Goal: Check status: Check status

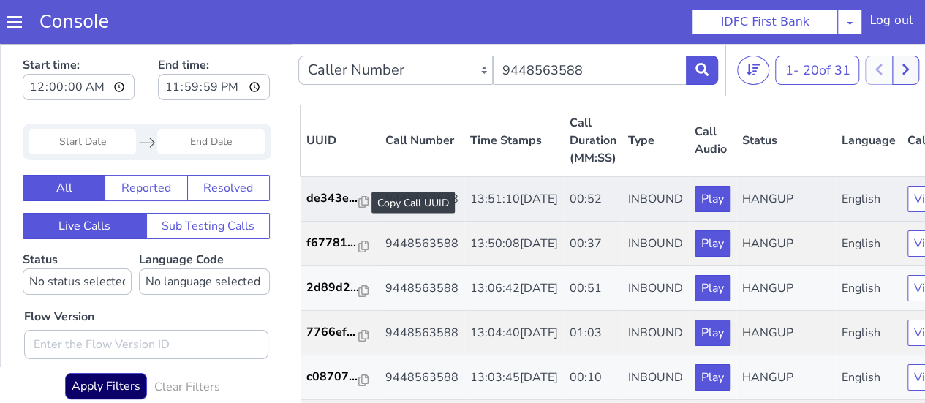
click at [363, 195] on div at bounding box center [363, 203] width 10 height 18
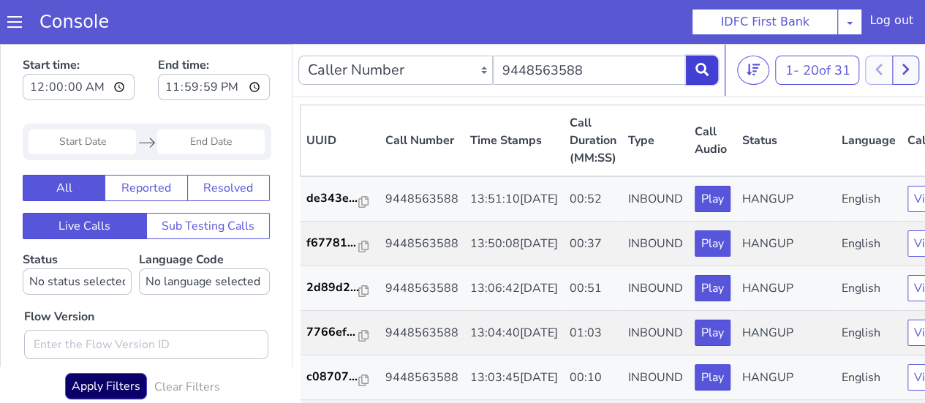
click at [705, 64] on icon at bounding box center [701, 69] width 13 height 13
click at [692, 78] on button at bounding box center [702, 70] width 32 height 29
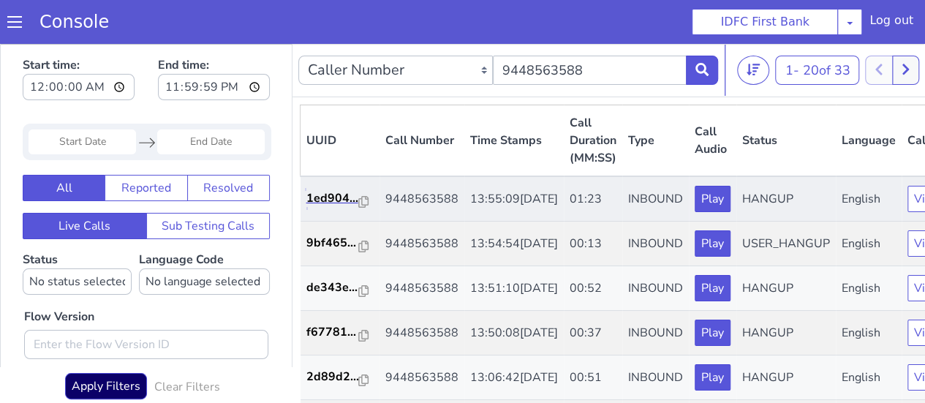
click at [367, 203] on link "1ed904..." at bounding box center [339, 198] width 67 height 18
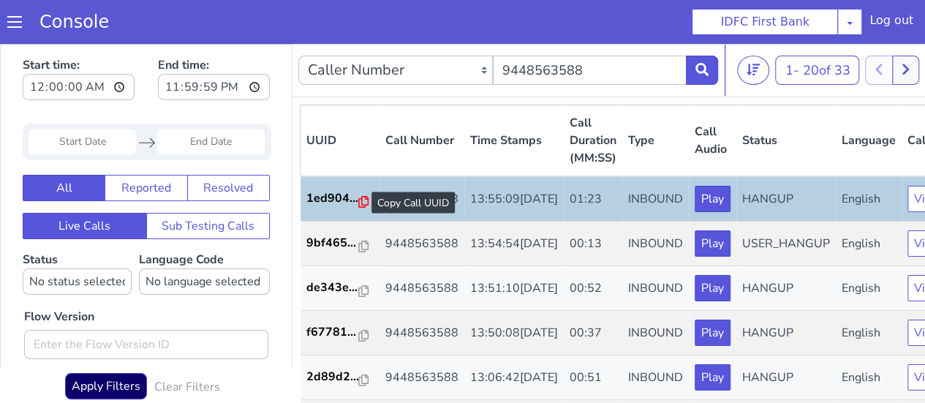
click at [361, 197] on icon at bounding box center [363, 202] width 10 height 12
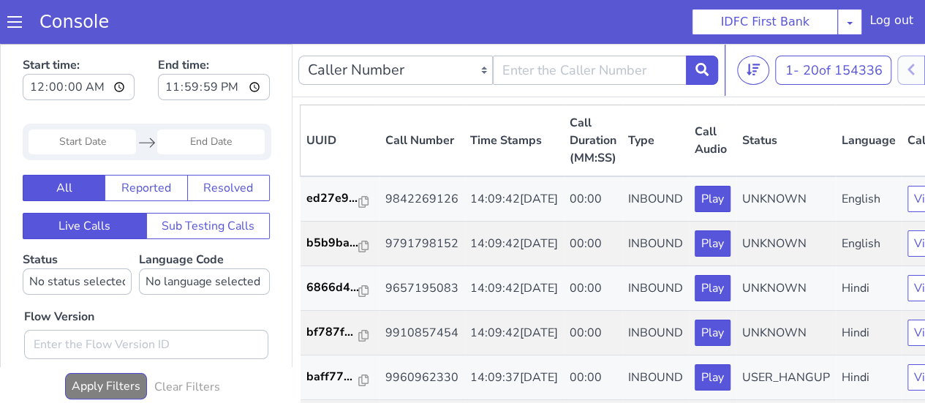
click at [558, 61] on div "Caller Number Call UUID Custom Parameter" at bounding box center [508, 70] width 420 height 41
click at [531, 70] on input "text" at bounding box center [590, 70] width 194 height 29
type input "9448563588"
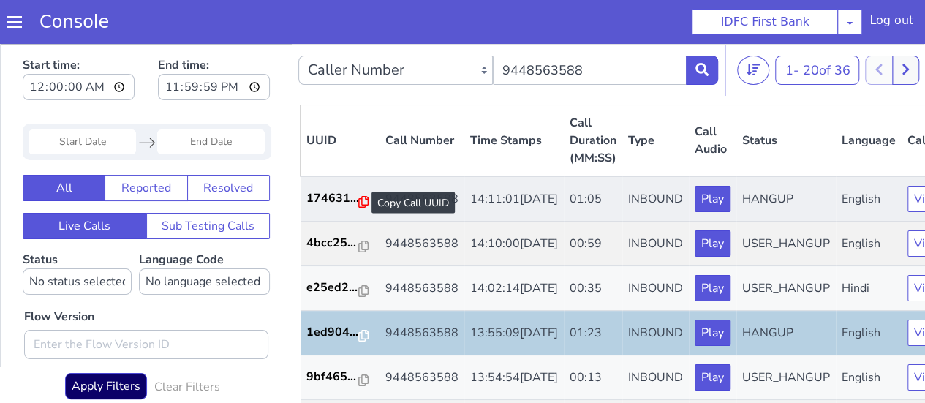
click at [358, 205] on icon at bounding box center [363, 202] width 10 height 12
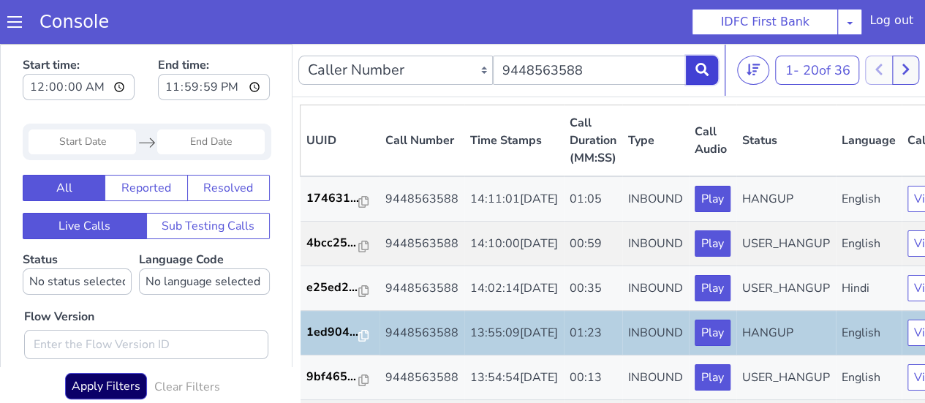
click at [705, 63] on icon at bounding box center [701, 69] width 13 height 13
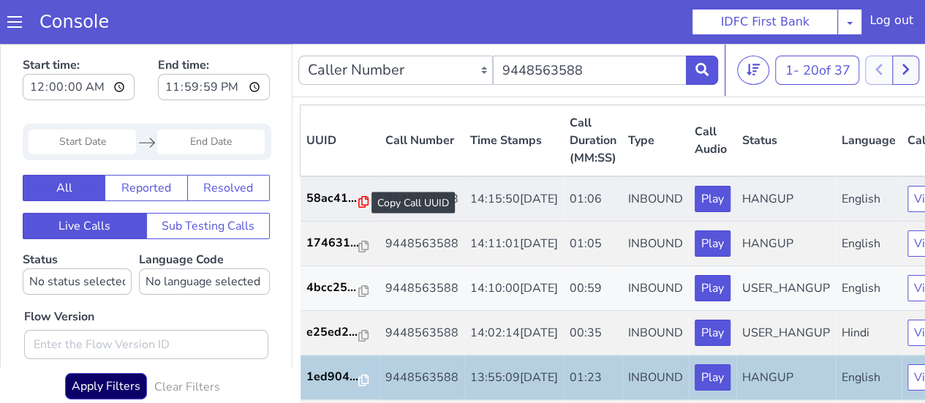
click at [360, 196] on icon at bounding box center [363, 202] width 10 height 12
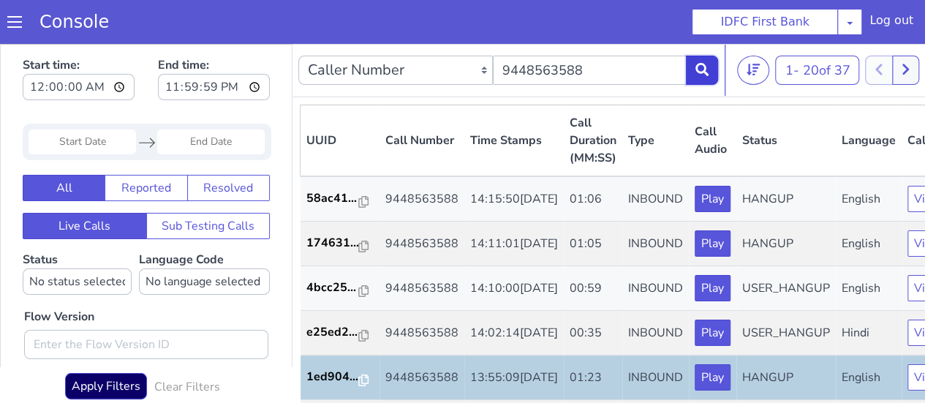
click at [702, 78] on button at bounding box center [702, 70] width 32 height 29
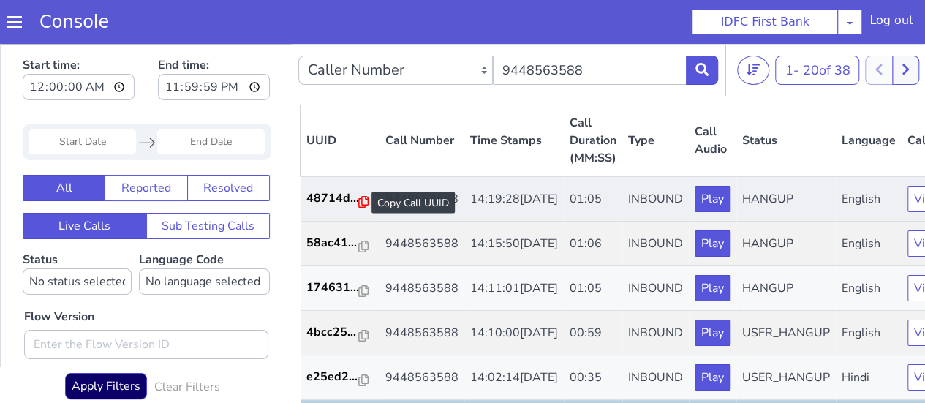
click at [364, 200] on icon at bounding box center [363, 202] width 10 height 12
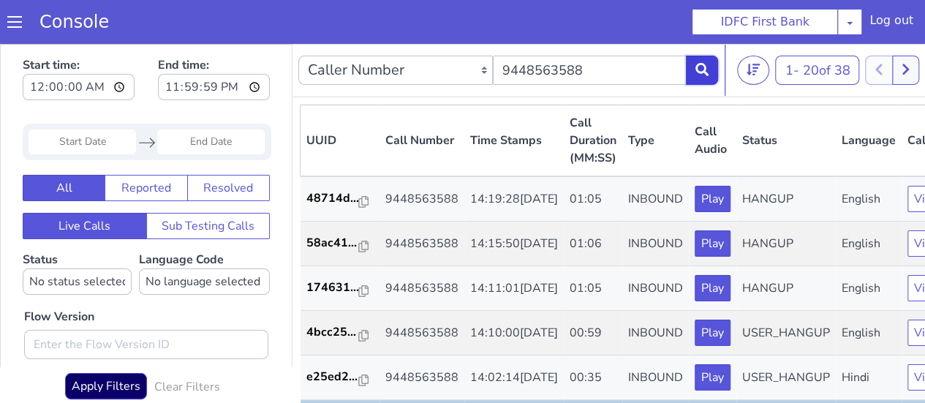
click at [690, 72] on button at bounding box center [702, 70] width 32 height 29
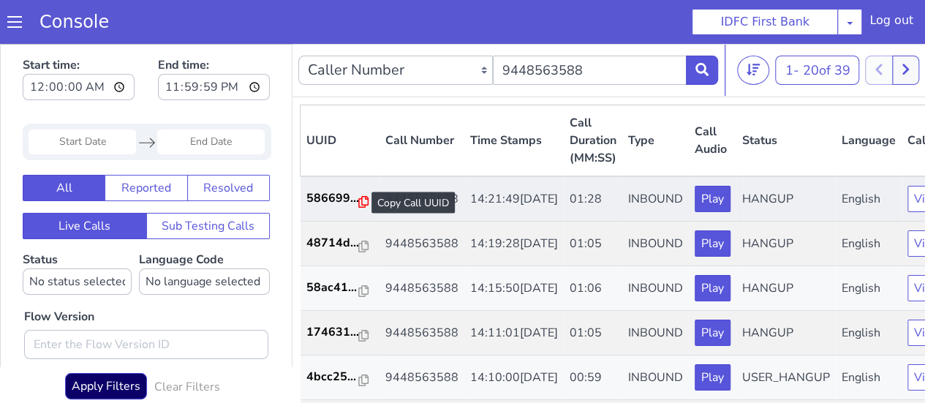
click at [358, 201] on icon at bounding box center [363, 202] width 10 height 12
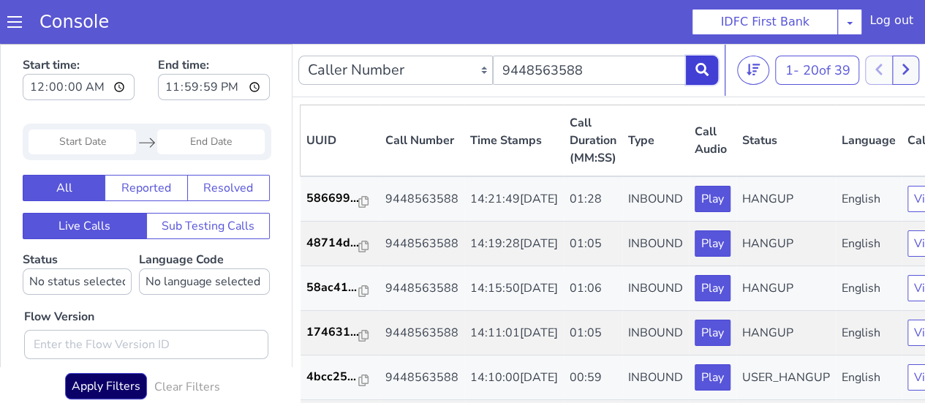
click at [699, 61] on button at bounding box center [702, 70] width 32 height 29
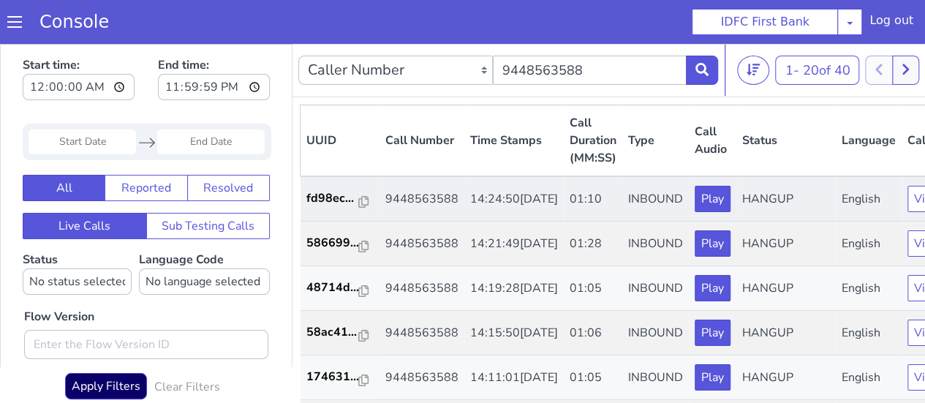
click at [370, 198] on td "fd98ec..." at bounding box center [339, 198] width 79 height 45
click at [362, 200] on icon at bounding box center [363, 202] width 10 height 12
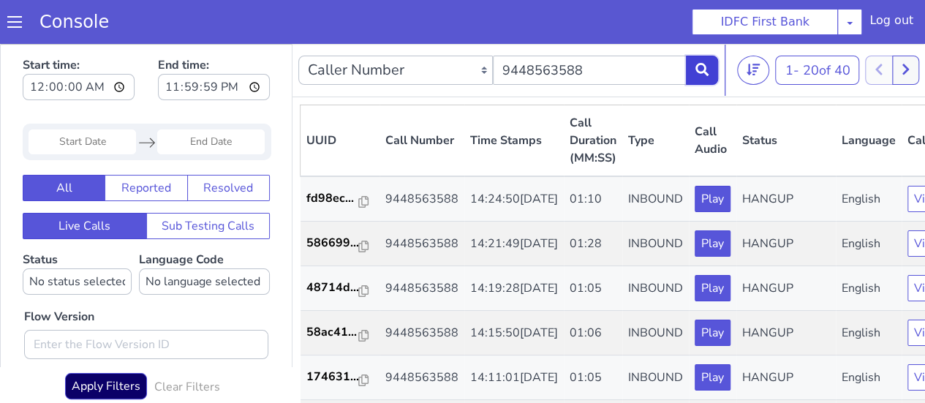
click at [696, 68] on icon at bounding box center [701, 69] width 13 height 13
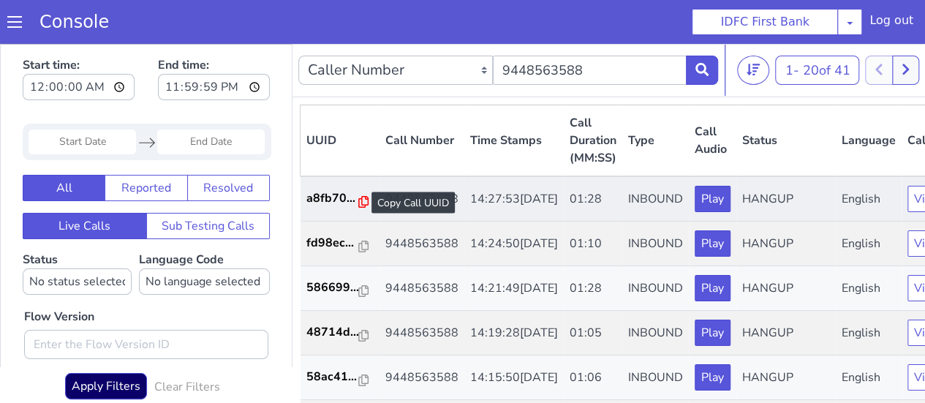
click at [360, 204] on icon at bounding box center [363, 202] width 10 height 12
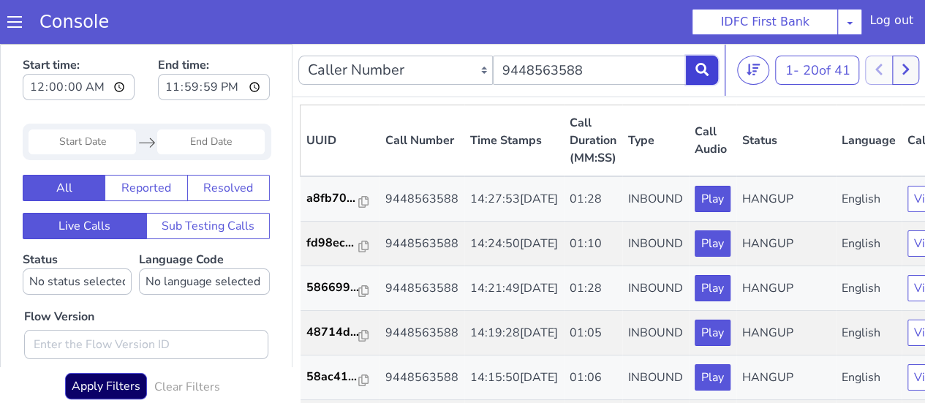
click at [706, 67] on icon at bounding box center [701, 69] width 13 height 13
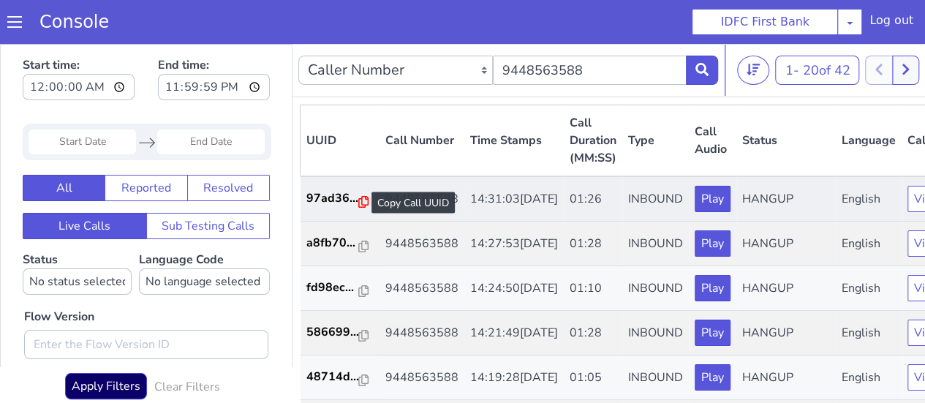
click at [358, 203] on icon at bounding box center [363, 202] width 10 height 12
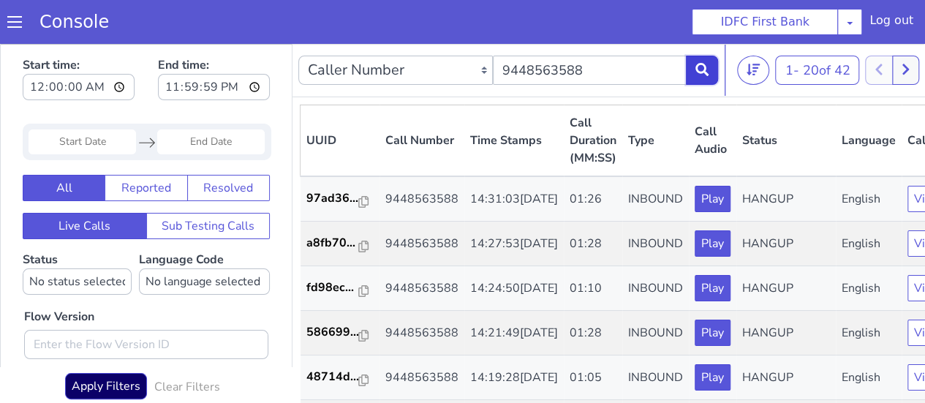
click at [714, 65] on button at bounding box center [702, 70] width 32 height 29
click at [705, 71] on icon at bounding box center [701, 69] width 13 height 13
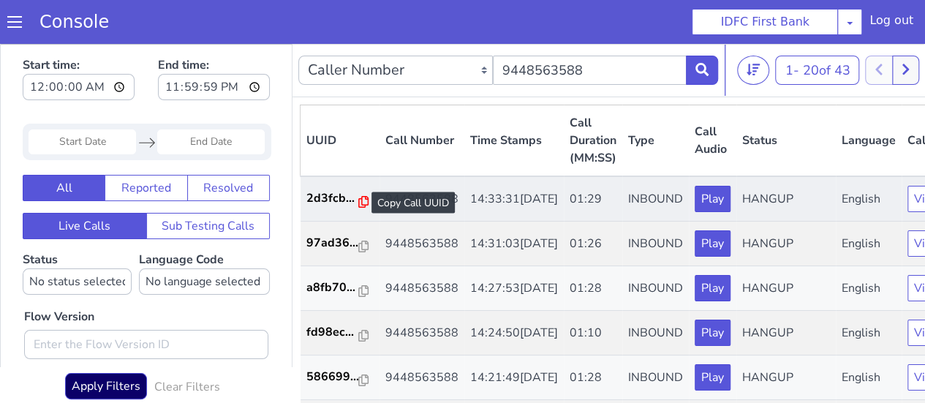
click at [360, 202] on icon at bounding box center [363, 202] width 10 height 12
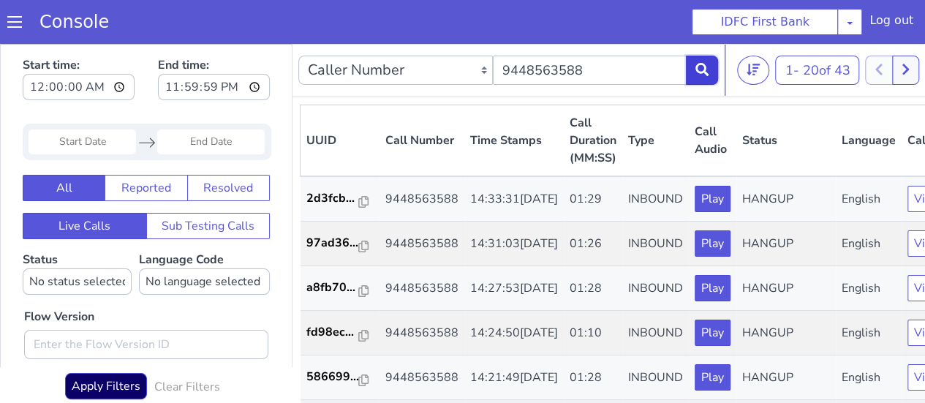
click at [693, 68] on button at bounding box center [702, 70] width 32 height 29
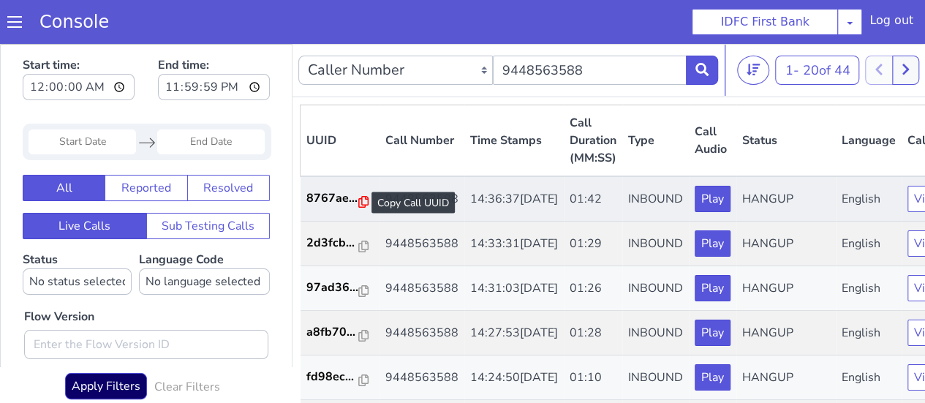
click at [365, 203] on icon at bounding box center [363, 202] width 10 height 12
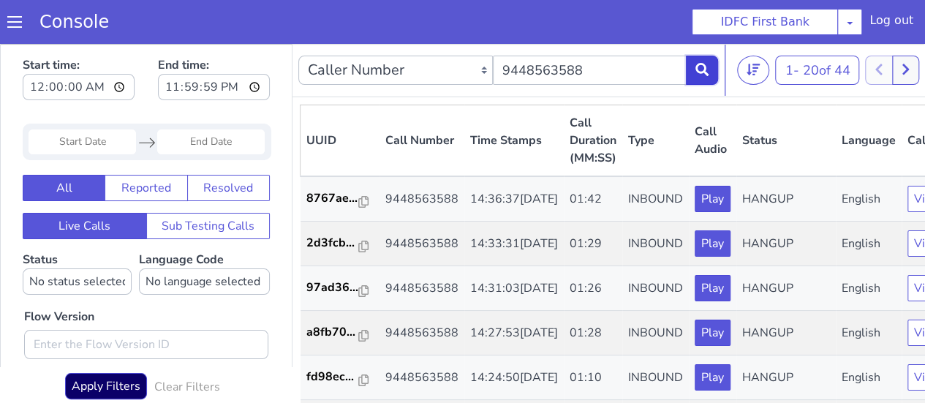
click at [697, 65] on icon at bounding box center [701, 69] width 13 height 13
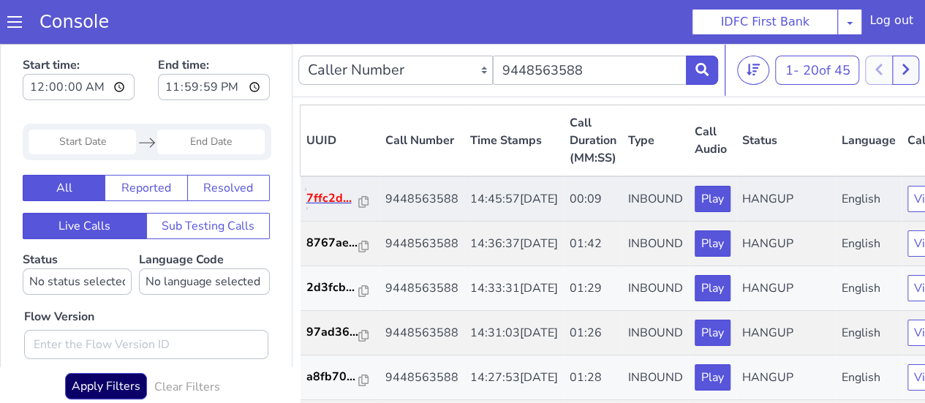
click at [354, 207] on p "7ffc2d..." at bounding box center [332, 198] width 53 height 18
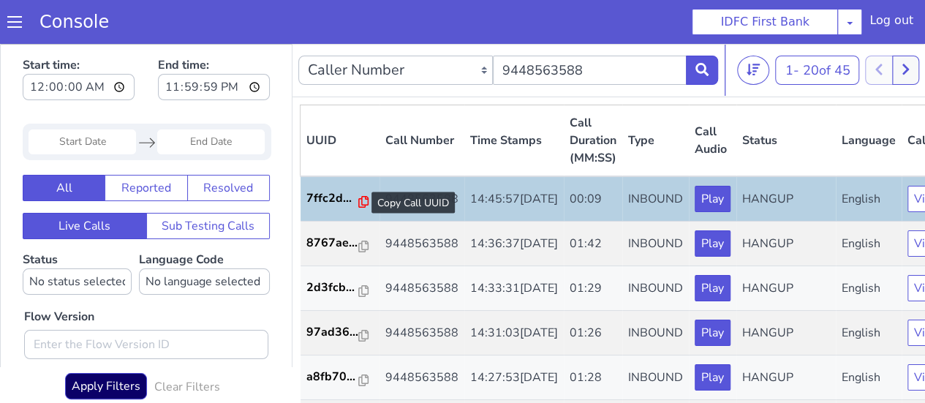
click at [360, 207] on icon at bounding box center [363, 202] width 10 height 12
click at [692, 74] on button at bounding box center [702, 70] width 32 height 29
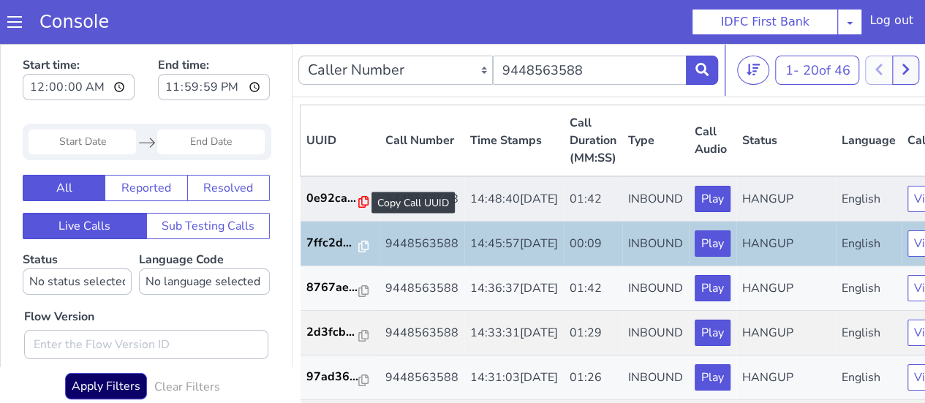
click at [360, 199] on icon at bounding box center [363, 202] width 10 height 12
